Goal: Information Seeking & Learning: Learn about a topic

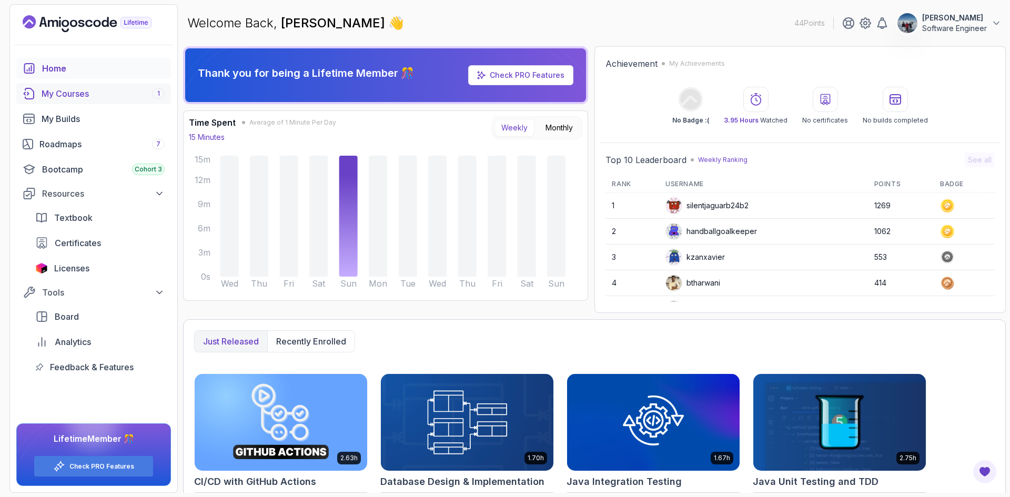
click at [91, 102] on link "My Courses 1" at bounding box center [93, 93] width 155 height 21
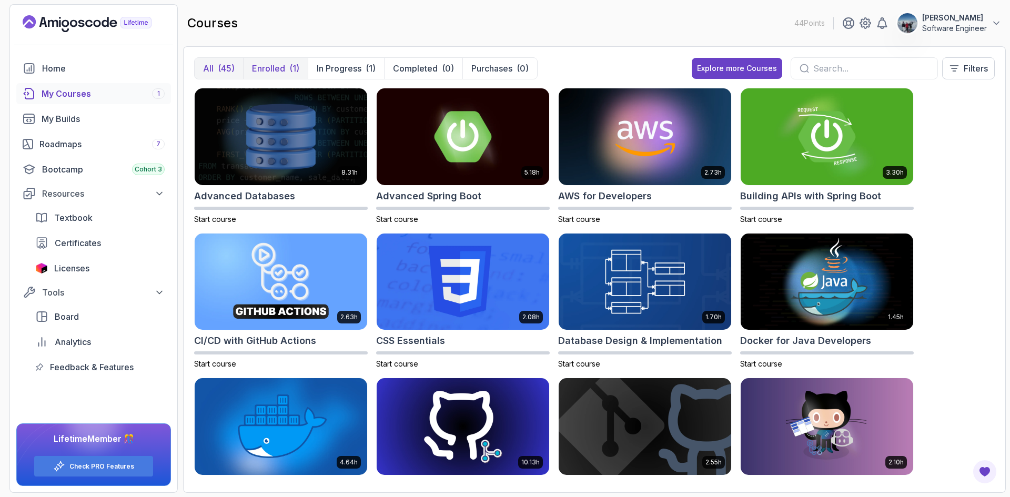
click at [274, 67] on p "Enrolled" at bounding box center [268, 68] width 33 height 13
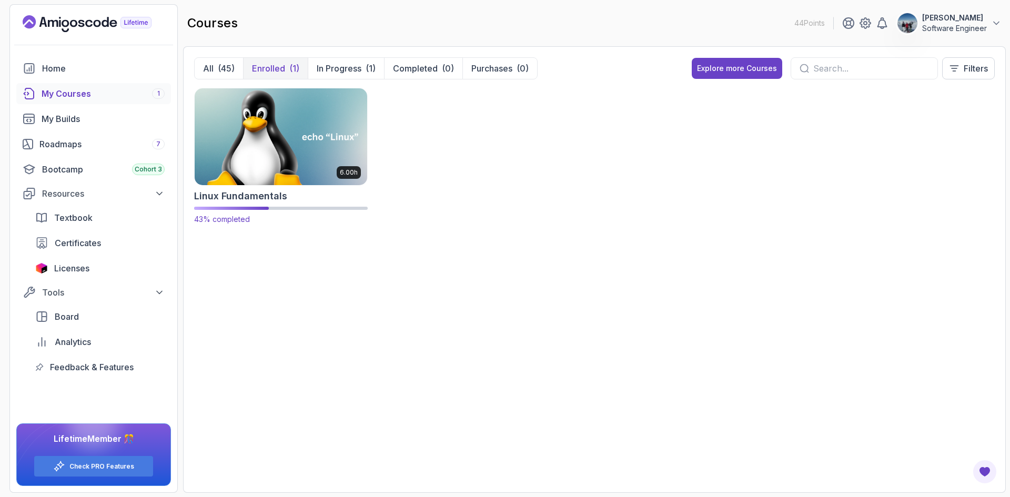
click at [265, 161] on img at bounding box center [281, 137] width 181 height 102
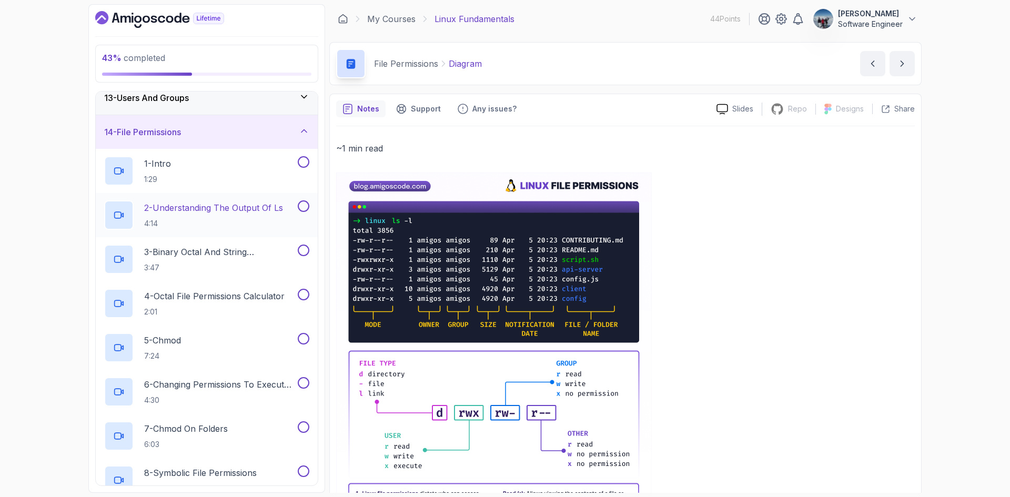
scroll to position [316, 0]
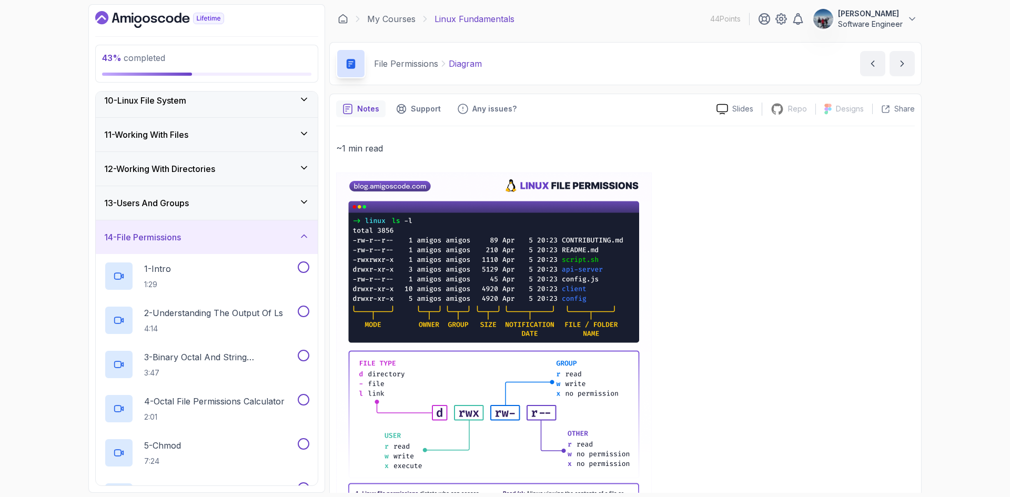
click at [152, 206] on h3 "13 - Users And Groups" at bounding box center [146, 203] width 85 height 13
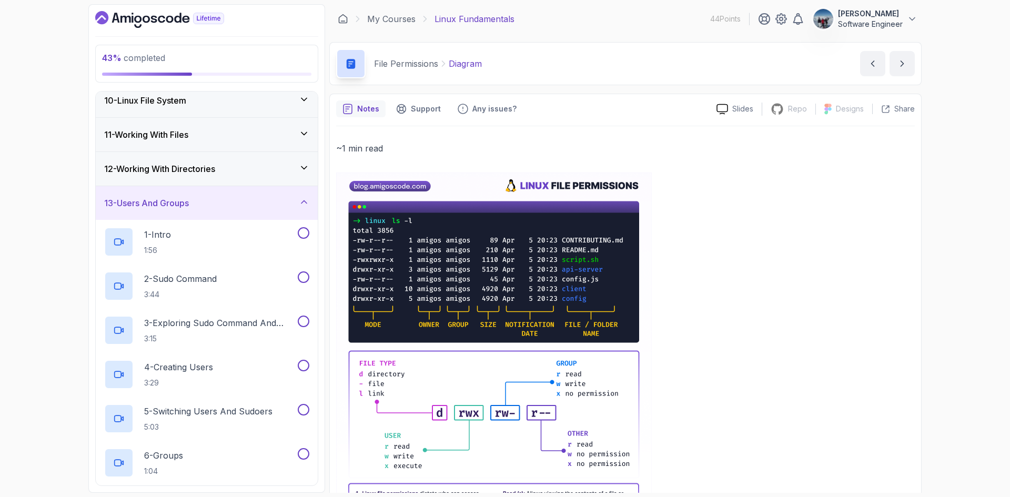
click at [167, 164] on h3 "12 - Working With Directories" at bounding box center [159, 169] width 111 height 13
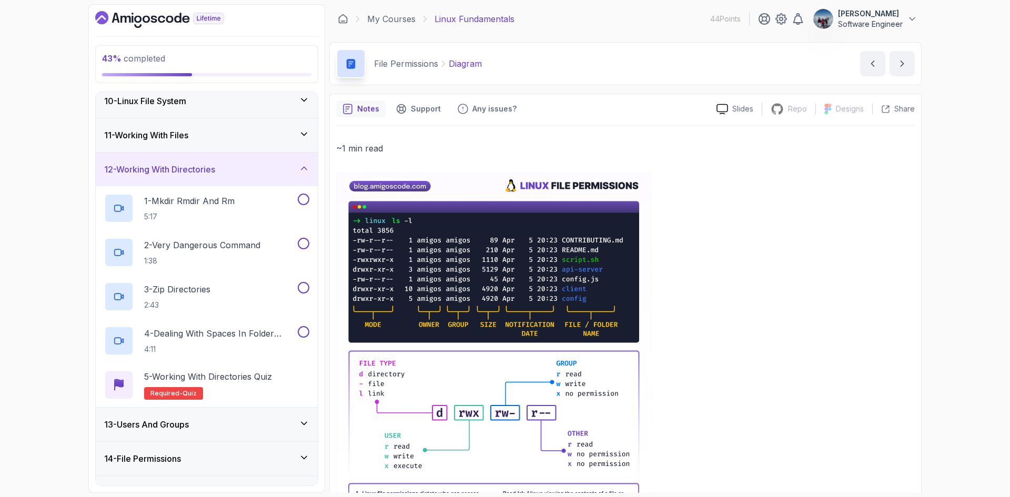
click at [169, 137] on h3 "11 - Working With Files" at bounding box center [146, 135] width 84 height 13
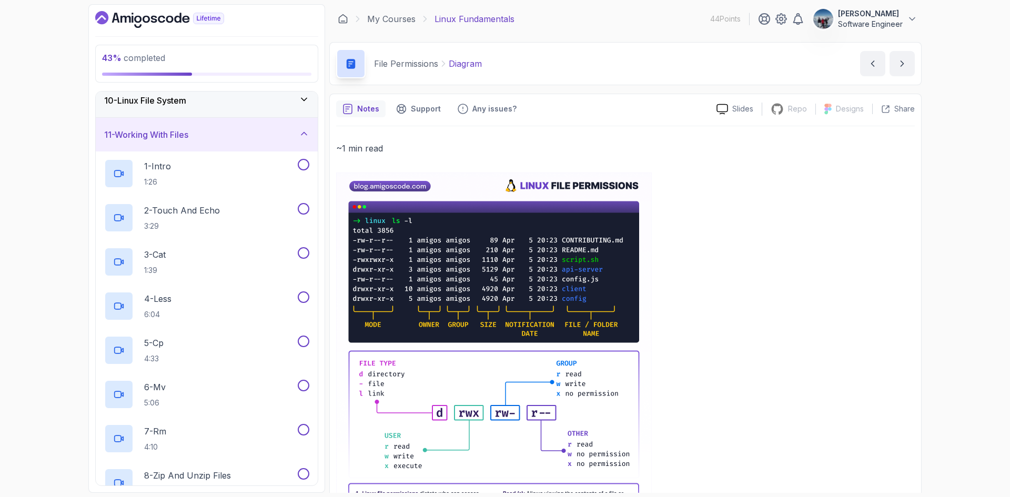
click at [163, 103] on h3 "10 - Linux File System" at bounding box center [145, 100] width 82 height 13
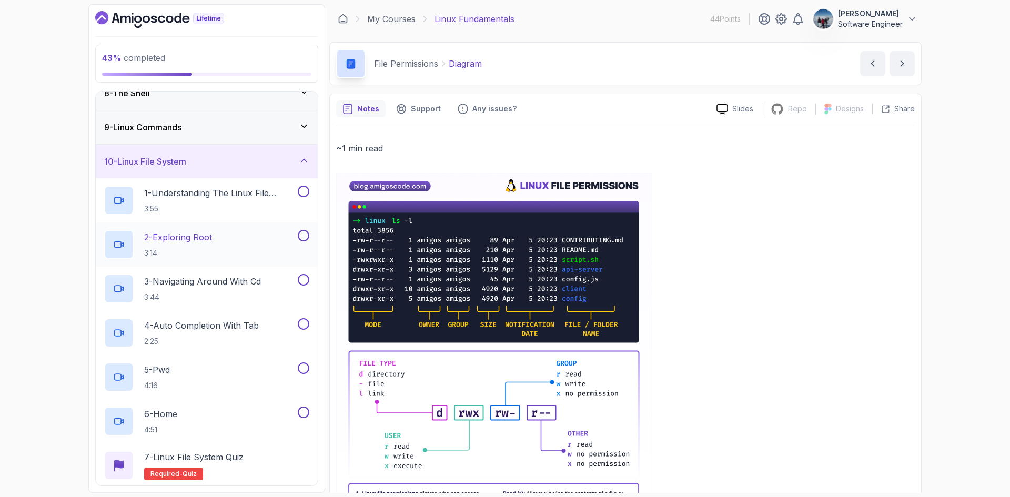
scroll to position [158, 0]
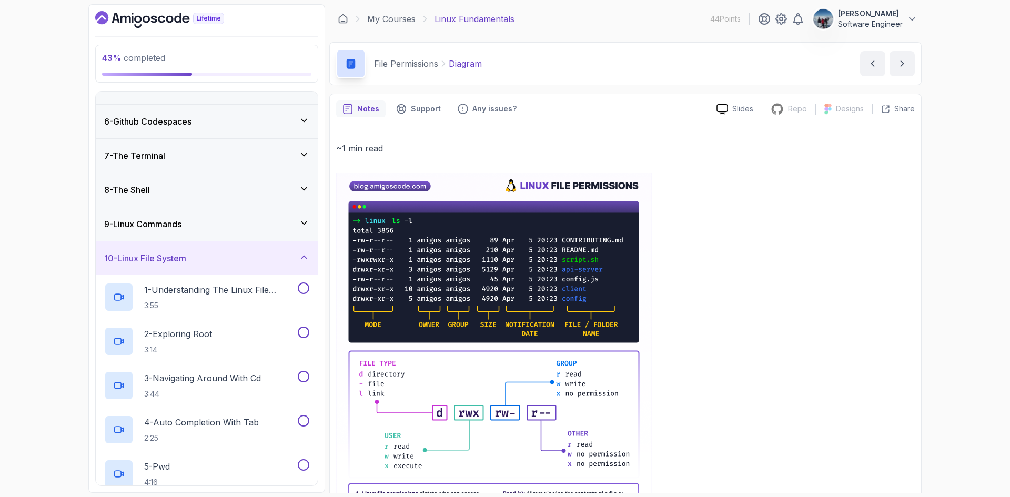
click at [150, 223] on h3 "9 - Linux Commands" at bounding box center [142, 224] width 77 height 13
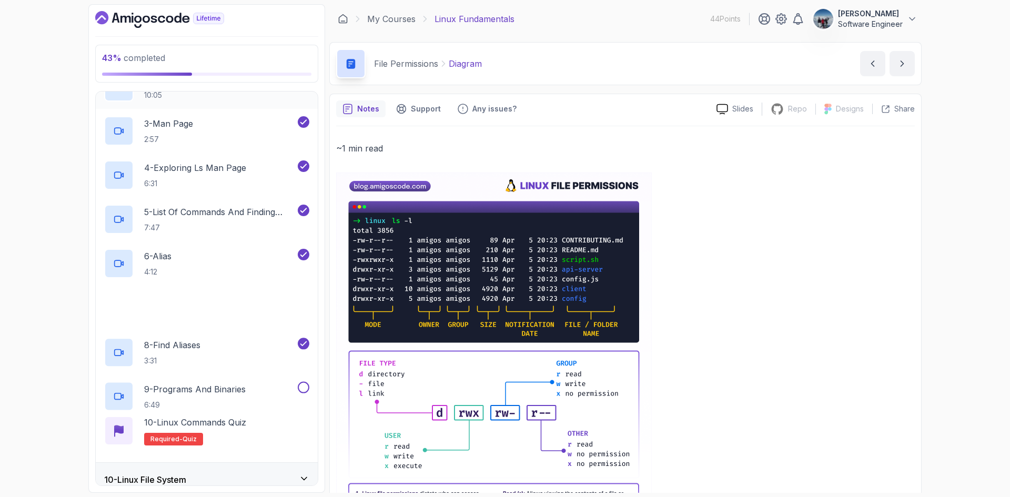
scroll to position [421, 0]
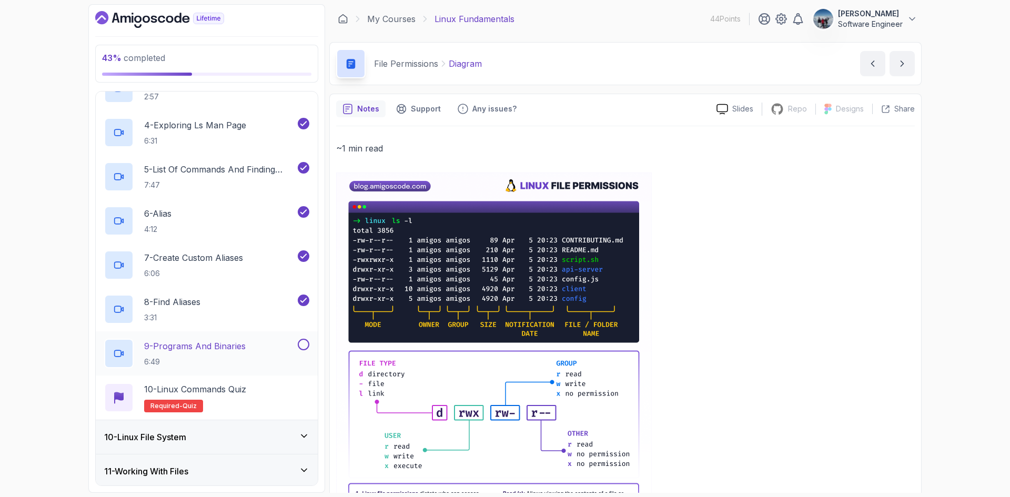
click at [168, 342] on p "9 - Programs And Binaries" at bounding box center [195, 346] width 102 height 13
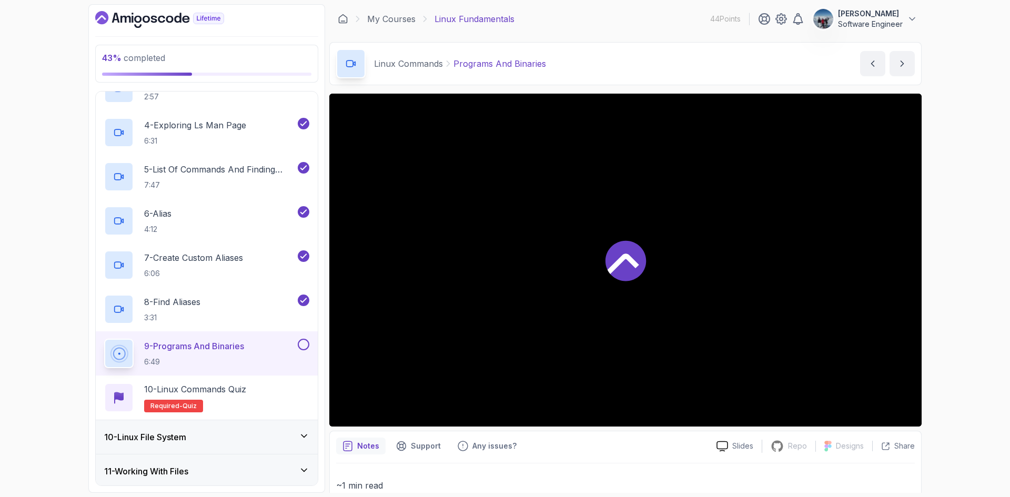
click at [710, 269] on div at bounding box center [625, 260] width 593 height 333
click at [128, 209] on div at bounding box center [118, 220] width 29 height 29
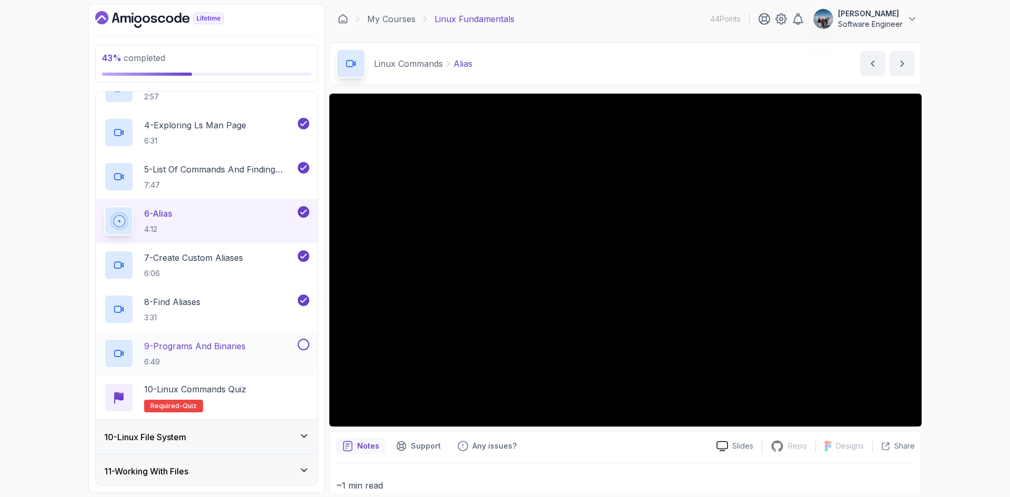
click at [228, 344] on p "9 - Programs And Binaries" at bounding box center [195, 346] width 102 height 13
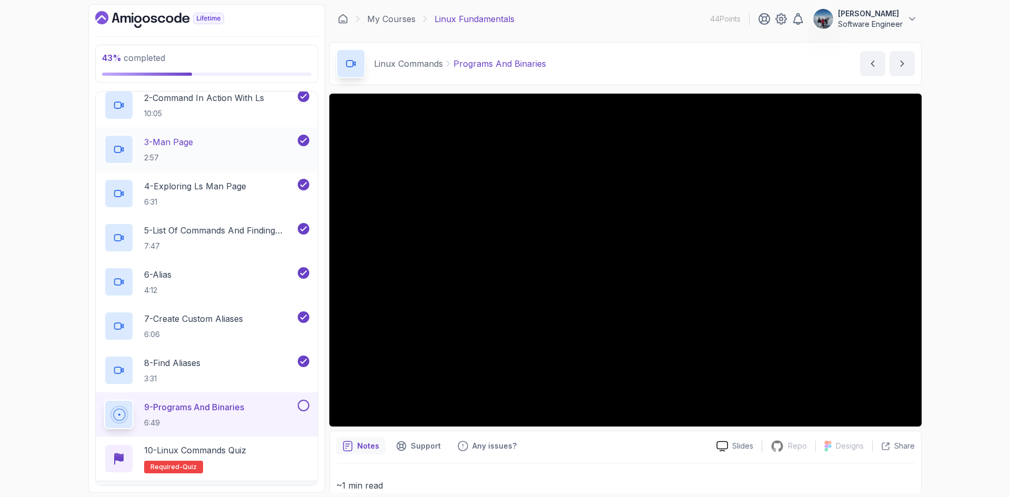
scroll to position [263, 0]
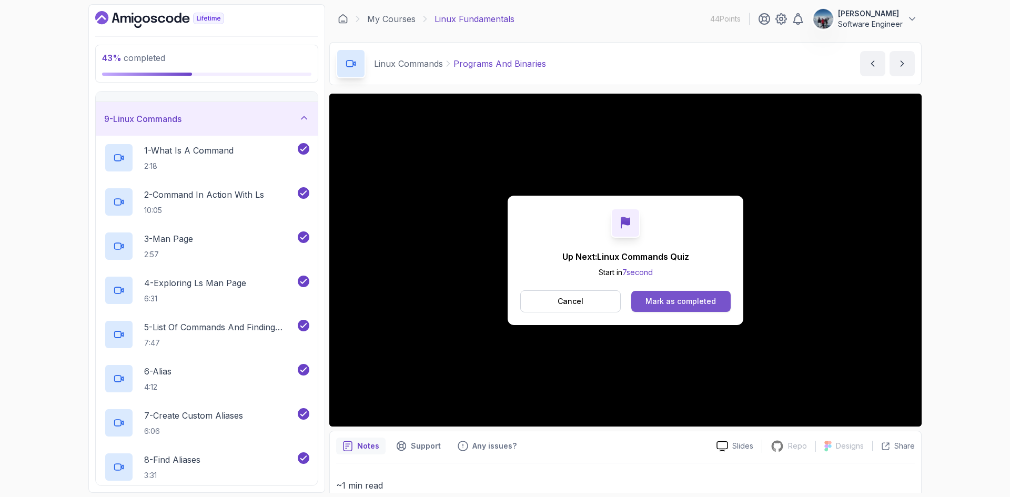
click at [684, 296] on div "Mark as completed" at bounding box center [681, 301] width 71 height 11
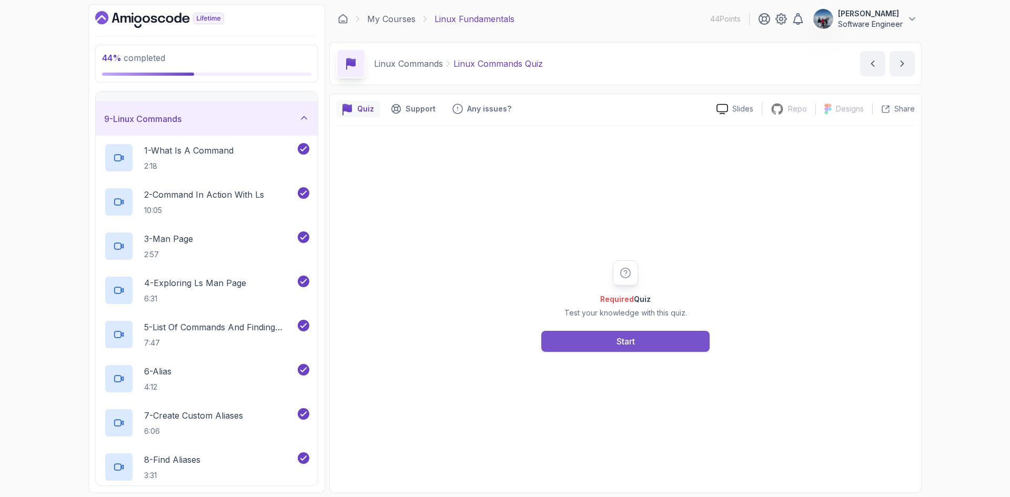
click at [617, 340] on div "Start" at bounding box center [626, 341] width 18 height 13
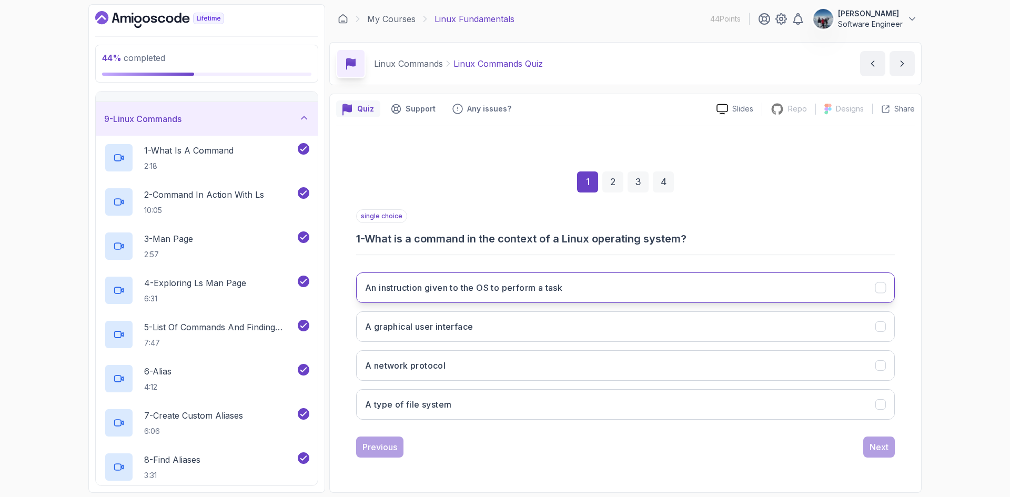
click at [455, 290] on h3 "An instruction given to the OS to perform a task" at bounding box center [463, 288] width 197 height 13
click at [875, 444] on div "Next" at bounding box center [879, 447] width 19 height 13
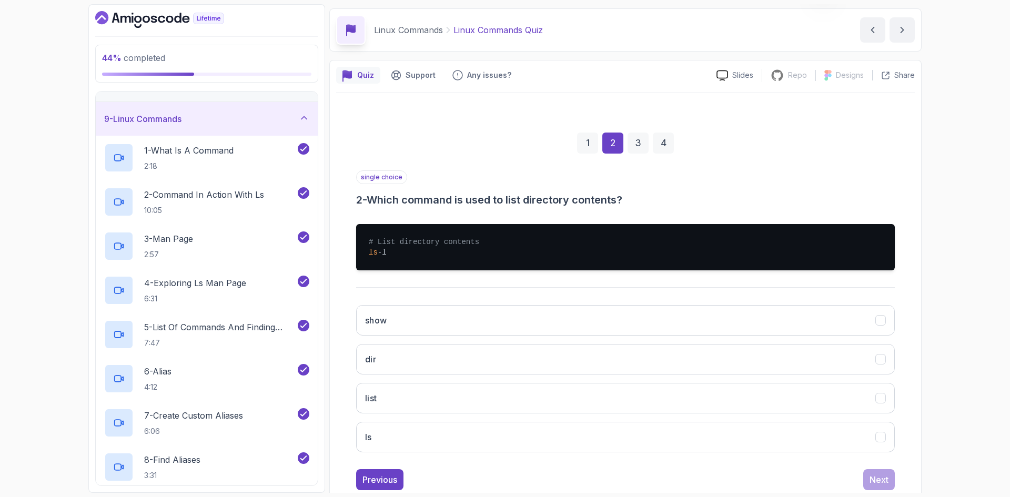
scroll to position [53, 0]
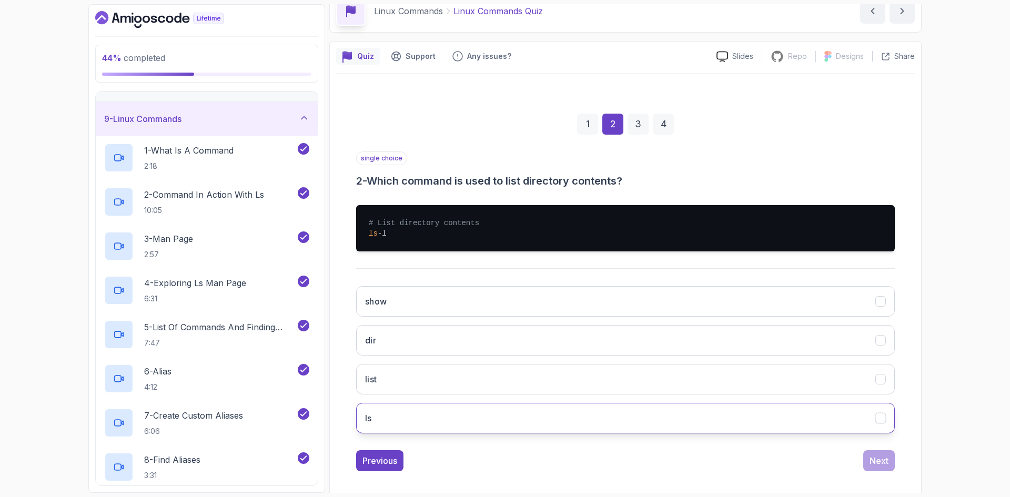
click at [637, 418] on button "ls" at bounding box center [625, 418] width 539 height 31
click at [871, 462] on div "Next" at bounding box center [879, 461] width 19 height 13
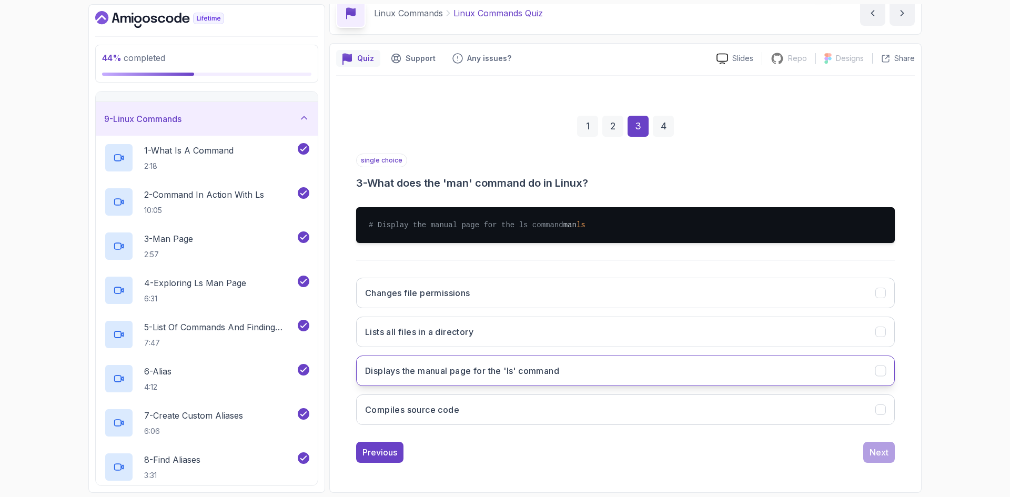
click at [425, 377] on h3 "Displays the manual page for the 'ls' command" at bounding box center [462, 371] width 194 height 13
click at [881, 458] on div "Next" at bounding box center [879, 452] width 19 height 13
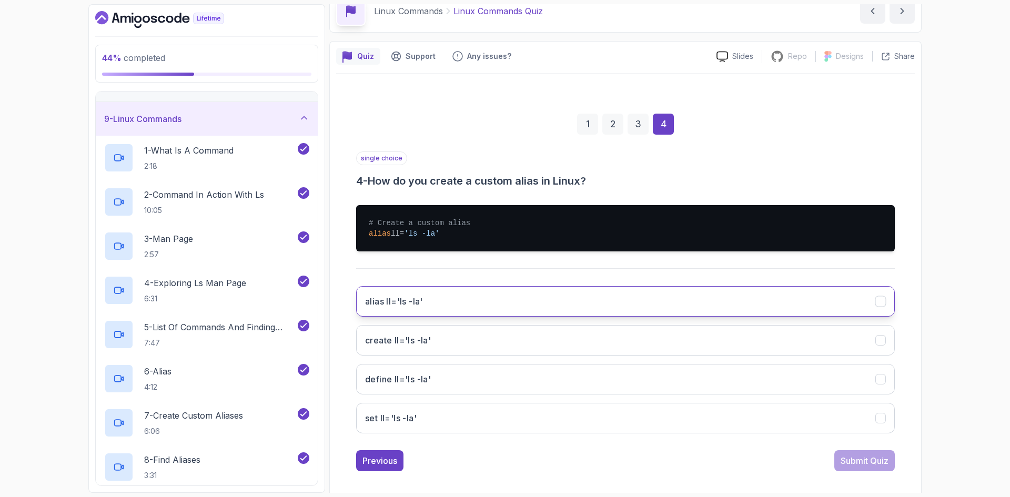
click at [413, 302] on h3 "alias ll='ls -la'" at bounding box center [394, 301] width 58 height 13
click at [877, 464] on div "Submit Quiz" at bounding box center [865, 461] width 48 height 13
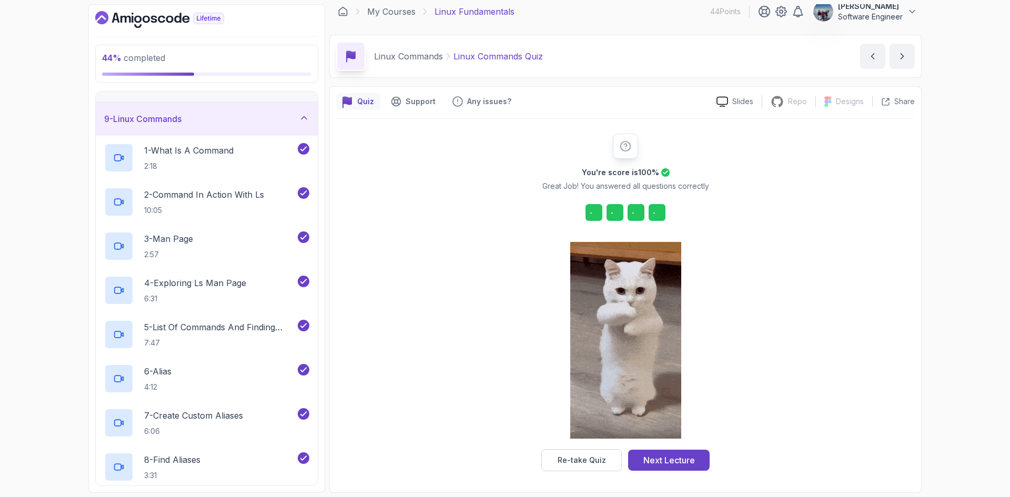
scroll to position [7, 0]
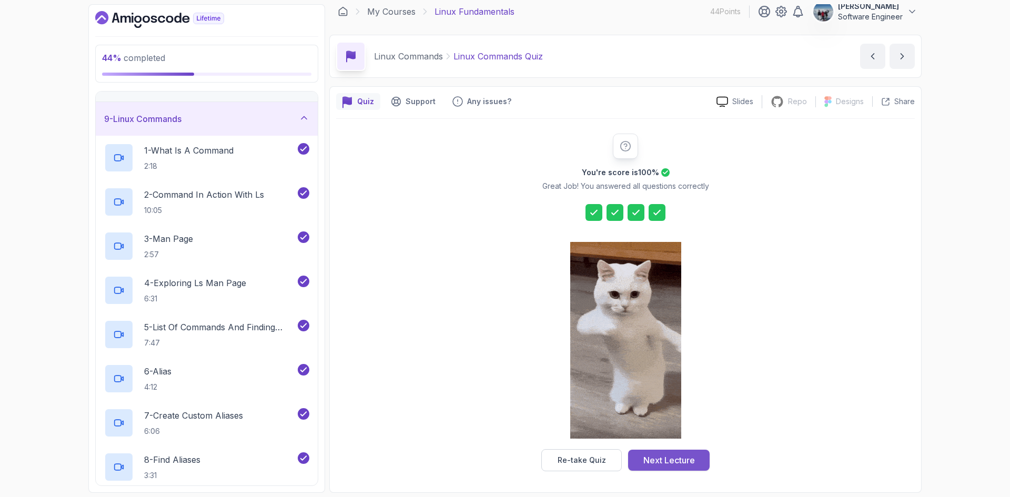
click at [689, 452] on button "Next Lecture" at bounding box center [669, 460] width 82 height 21
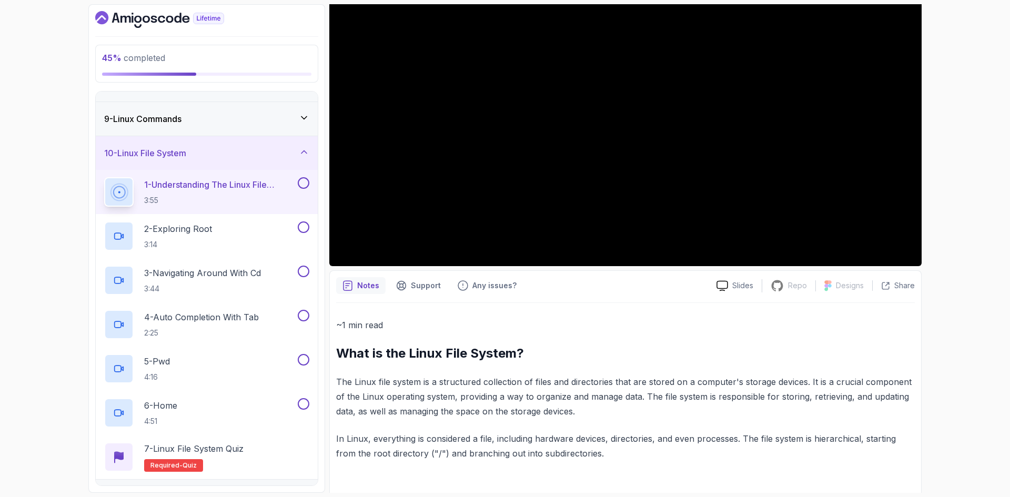
scroll to position [157, 0]
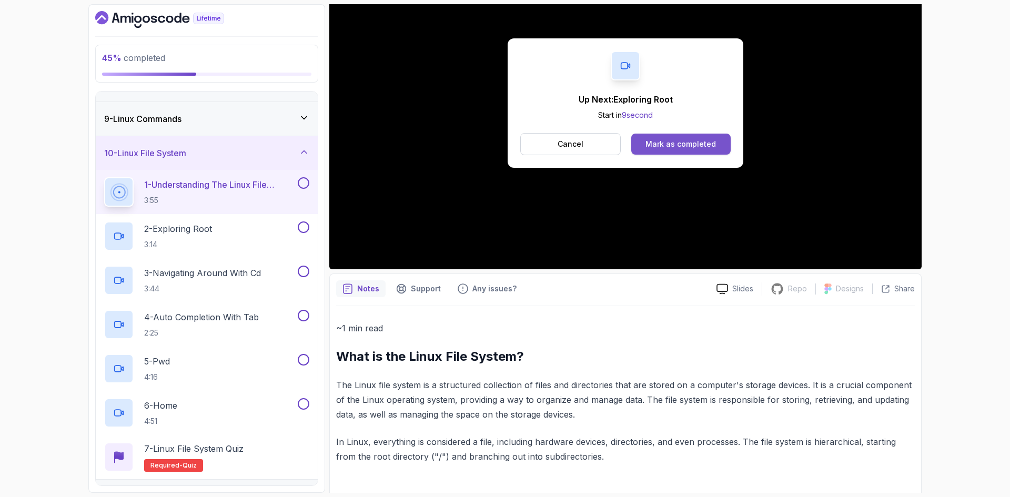
click at [703, 146] on div "Mark as completed" at bounding box center [681, 144] width 71 height 11
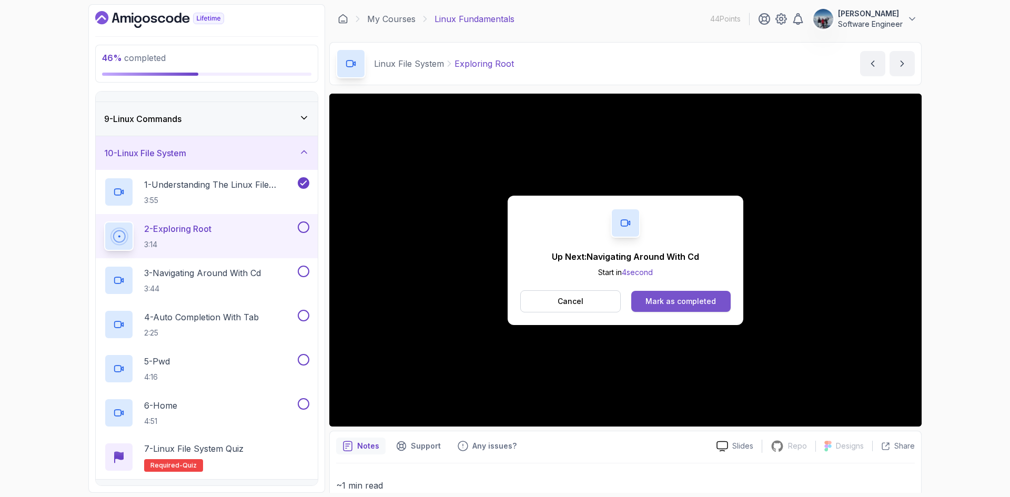
click at [675, 303] on div "Mark as completed" at bounding box center [681, 301] width 71 height 11
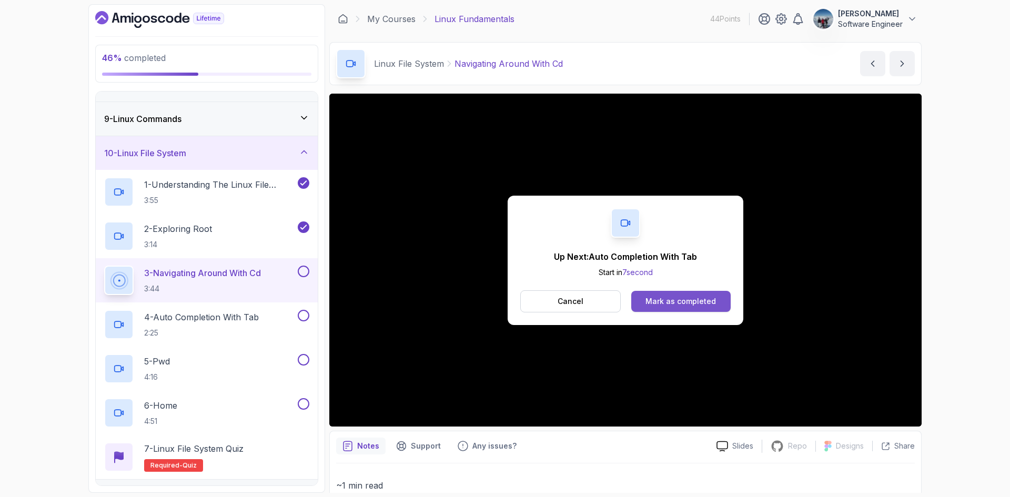
click at [687, 303] on div "Mark as completed" at bounding box center [681, 301] width 71 height 11
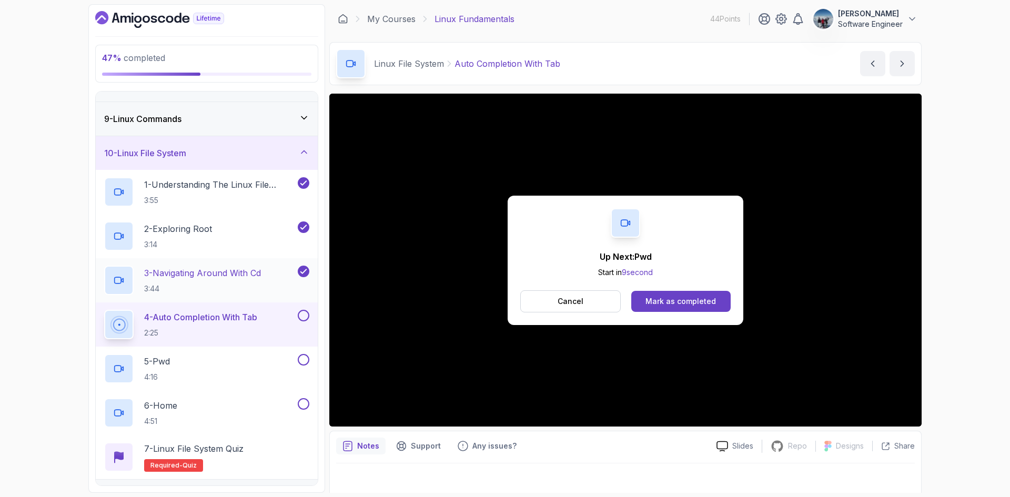
drag, startPoint x: 665, startPoint y: 294, endPoint x: 294, endPoint y: 264, distance: 371.7
click at [665, 294] on button "Mark as completed" at bounding box center [681, 301] width 99 height 21
